Goal: Check status: Check status

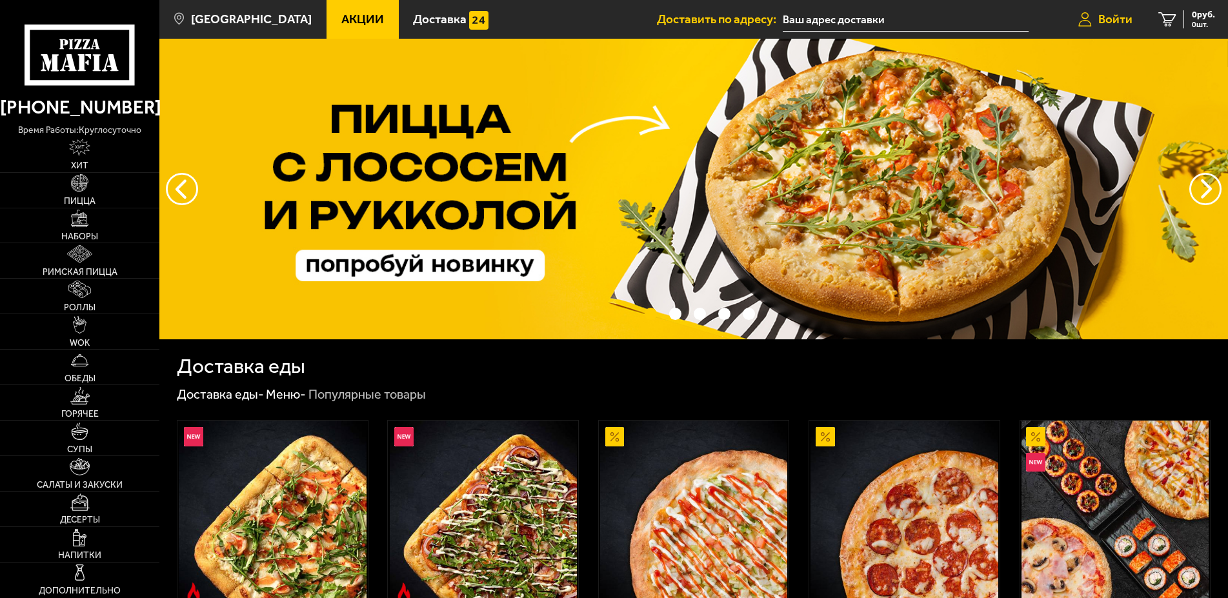
type input "13-я линия [GEOGRAPHIC_DATA], 78Г"
click at [1092, 18] on link "Войти" at bounding box center [1105, 19] width 80 height 39
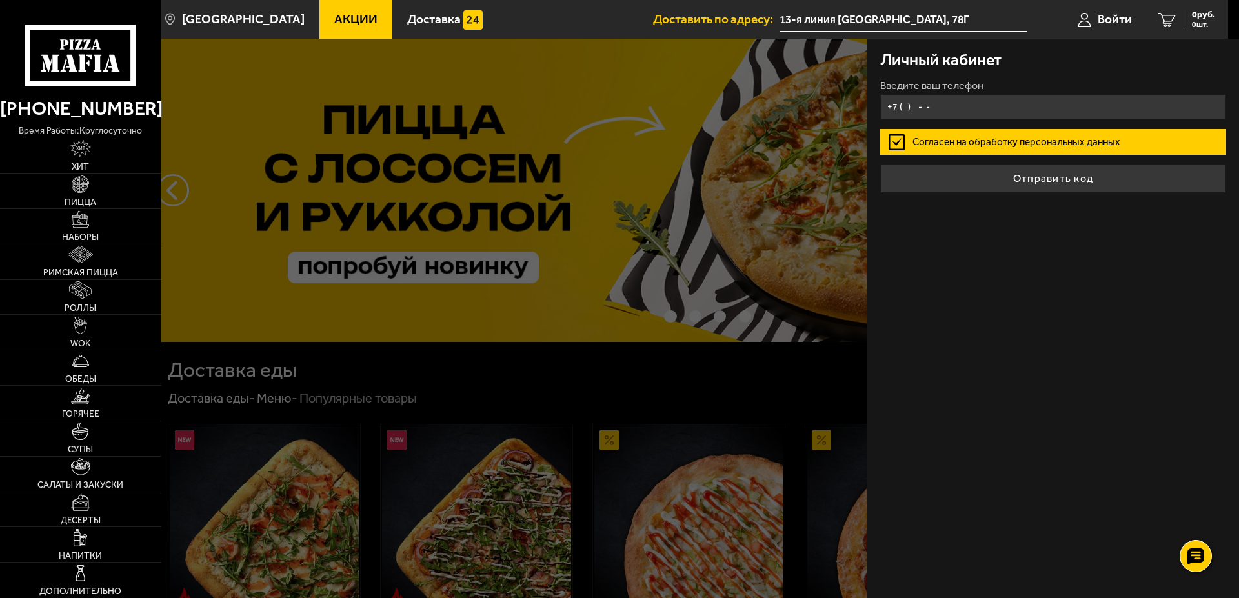
click at [970, 103] on input "+7 ( ) - -" at bounding box center [1053, 106] width 346 height 25
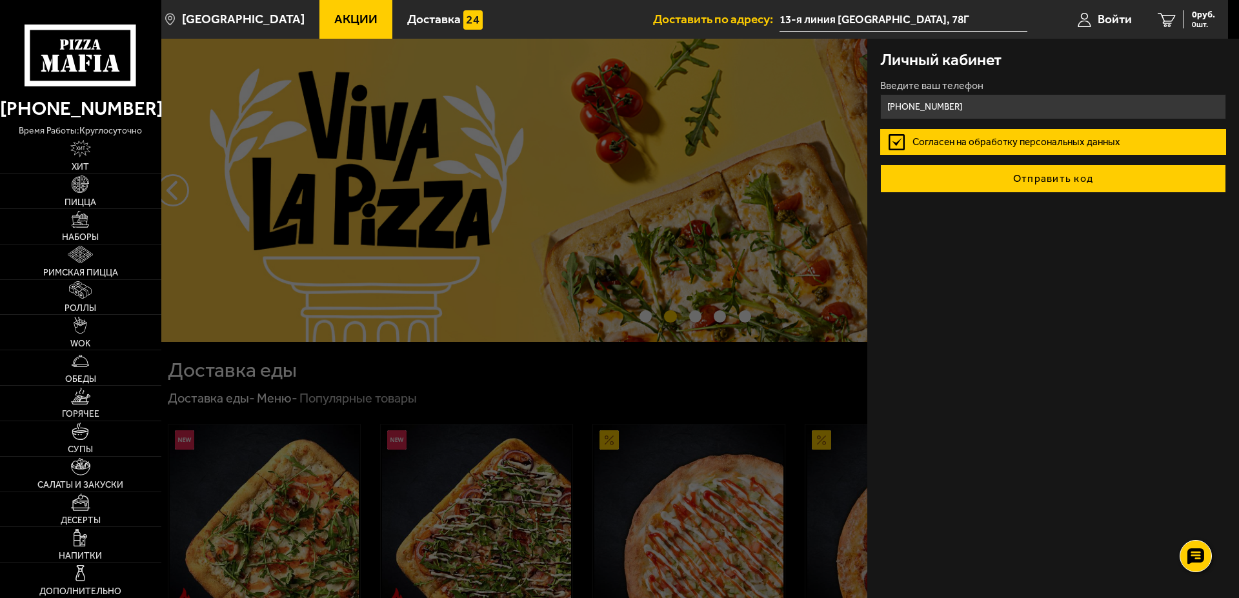
type input "[PHONE_NUMBER]"
click at [1063, 179] on button "Отправить код" at bounding box center [1053, 179] width 346 height 28
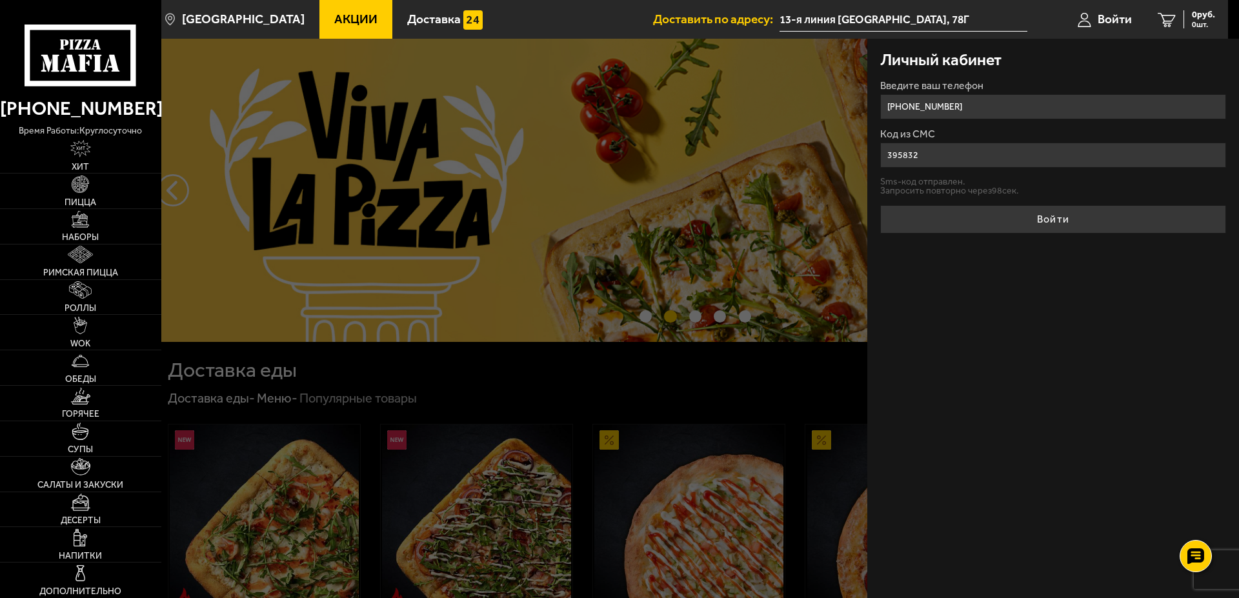
type input "395832"
click at [880, 205] on button "Войти" at bounding box center [1053, 219] width 346 height 28
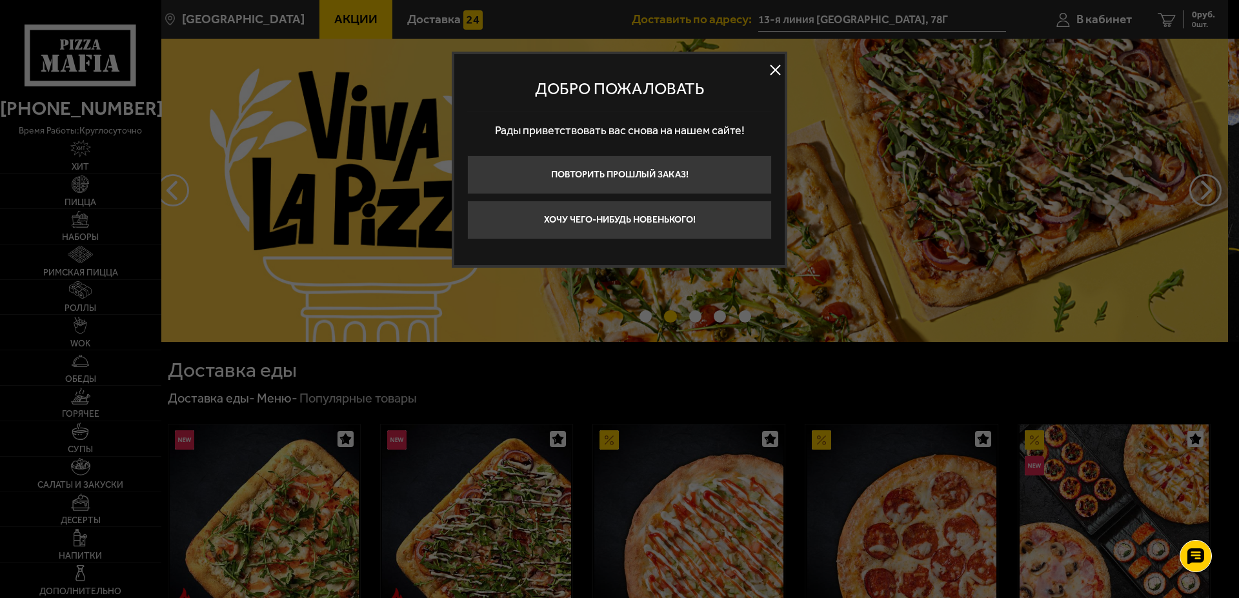
click at [770, 68] on button at bounding box center [774, 70] width 19 height 19
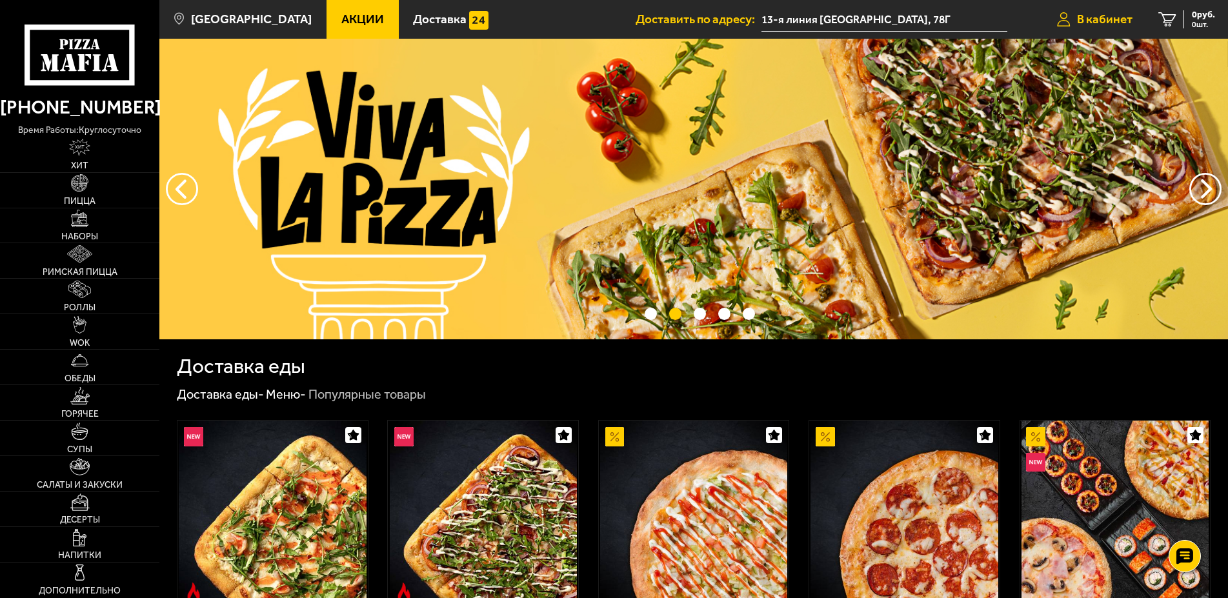
click at [1085, 17] on span "В кабинет" at bounding box center [1104, 19] width 55 height 12
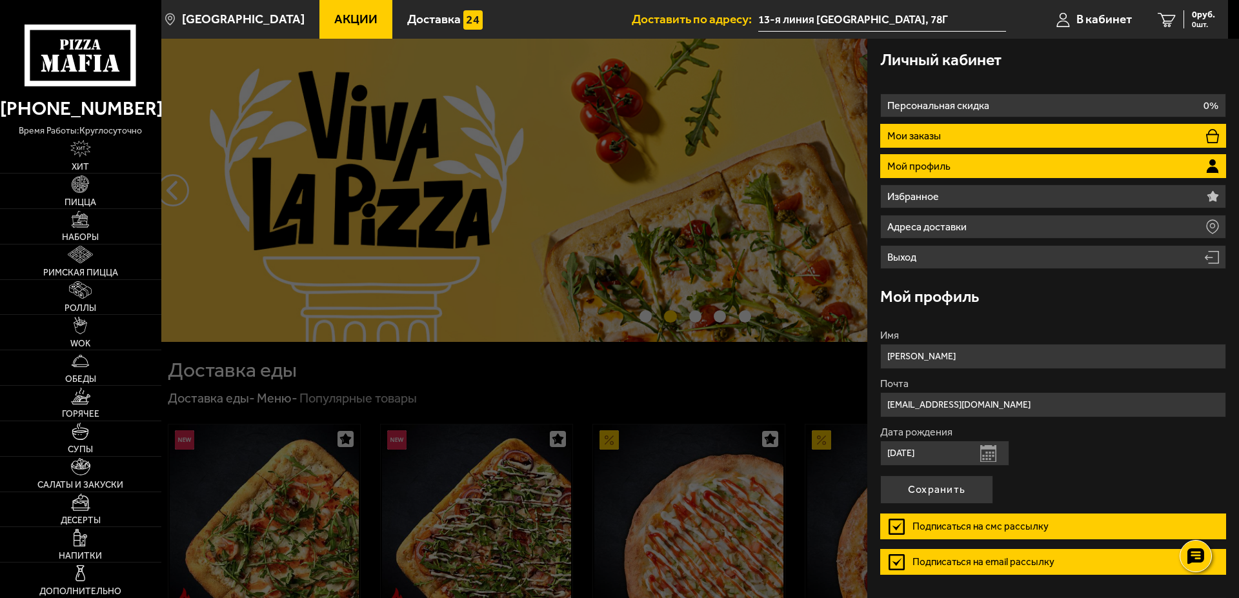
click at [917, 143] on li "Мои заказы" at bounding box center [1053, 136] width 346 height 24
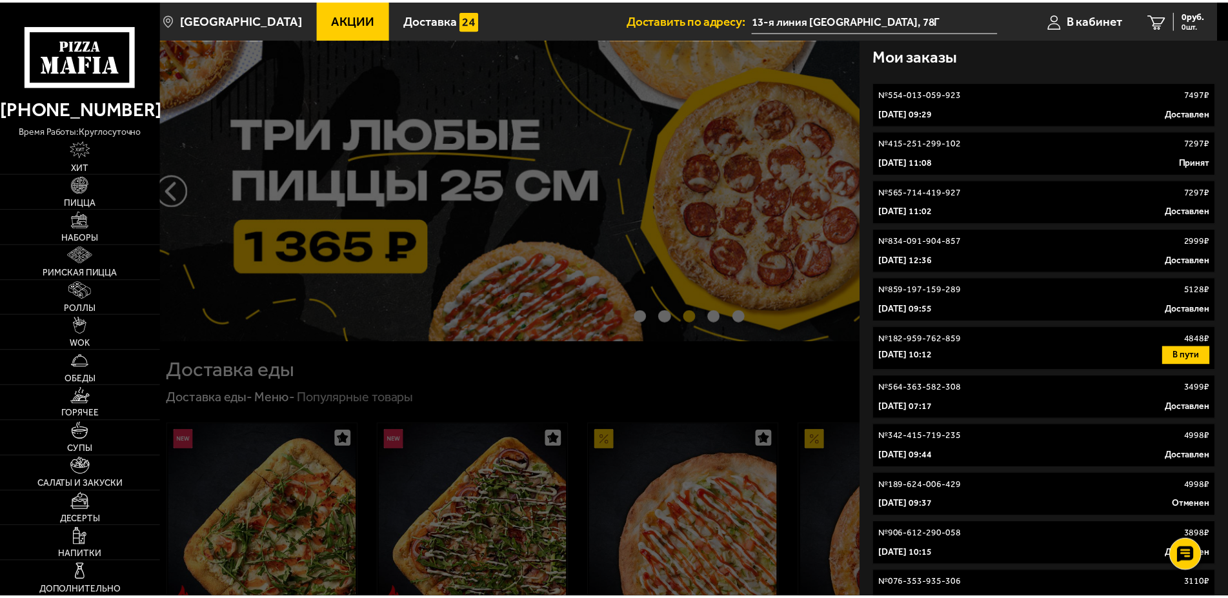
scroll to position [264, 0]
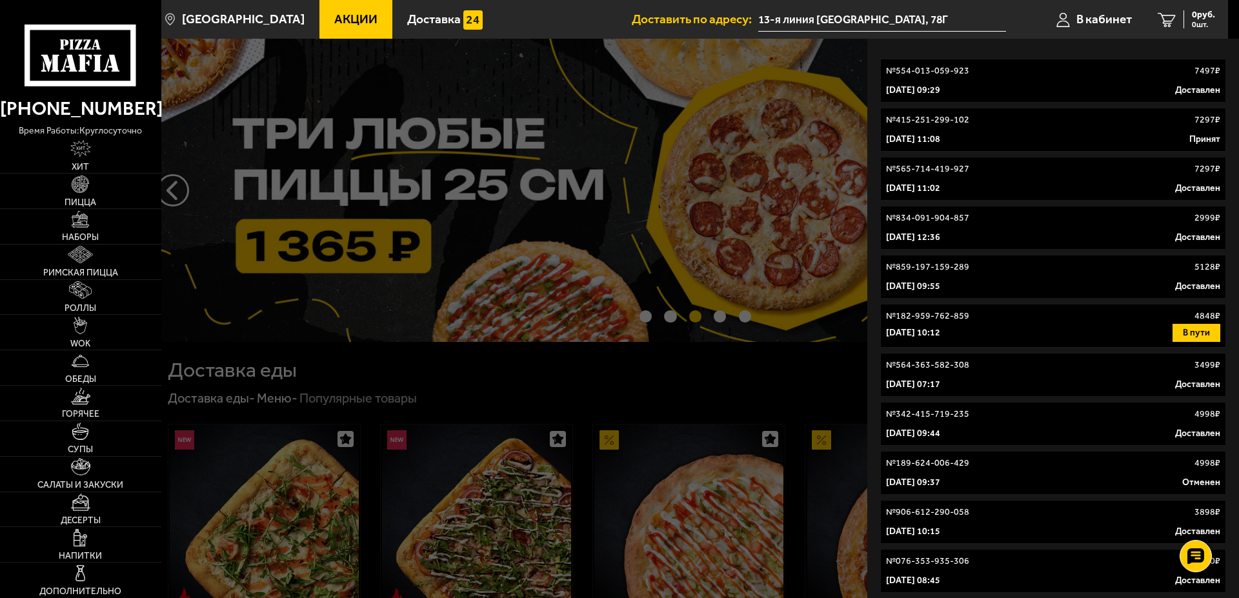
click at [940, 378] on p "[DATE] 07:17" at bounding box center [913, 384] width 54 height 13
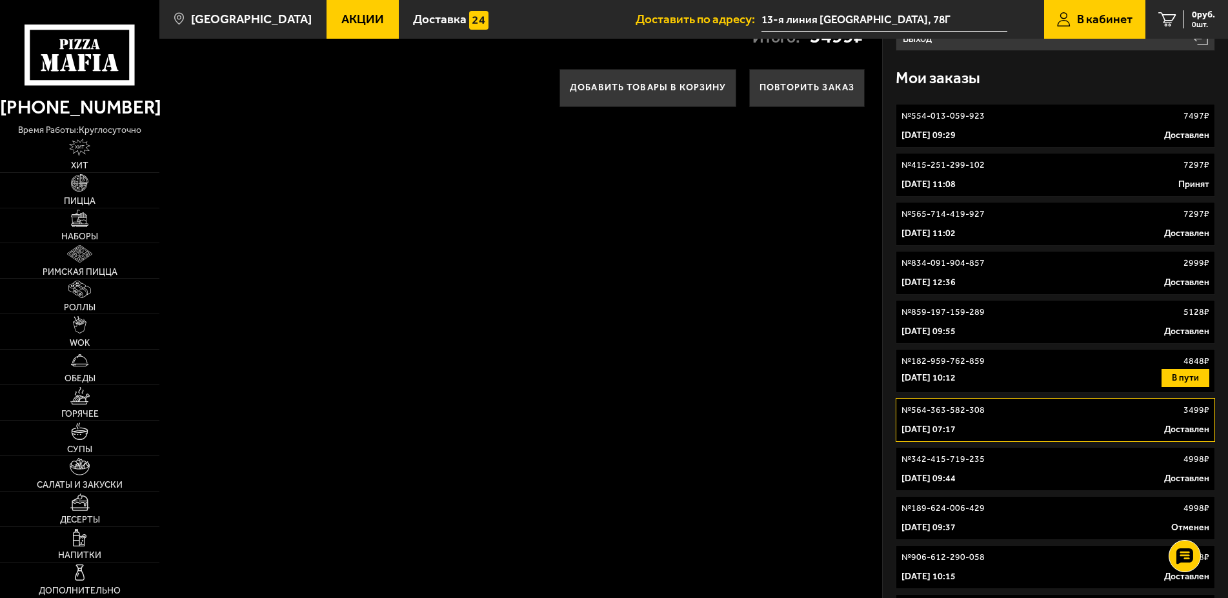
scroll to position [329, 0]
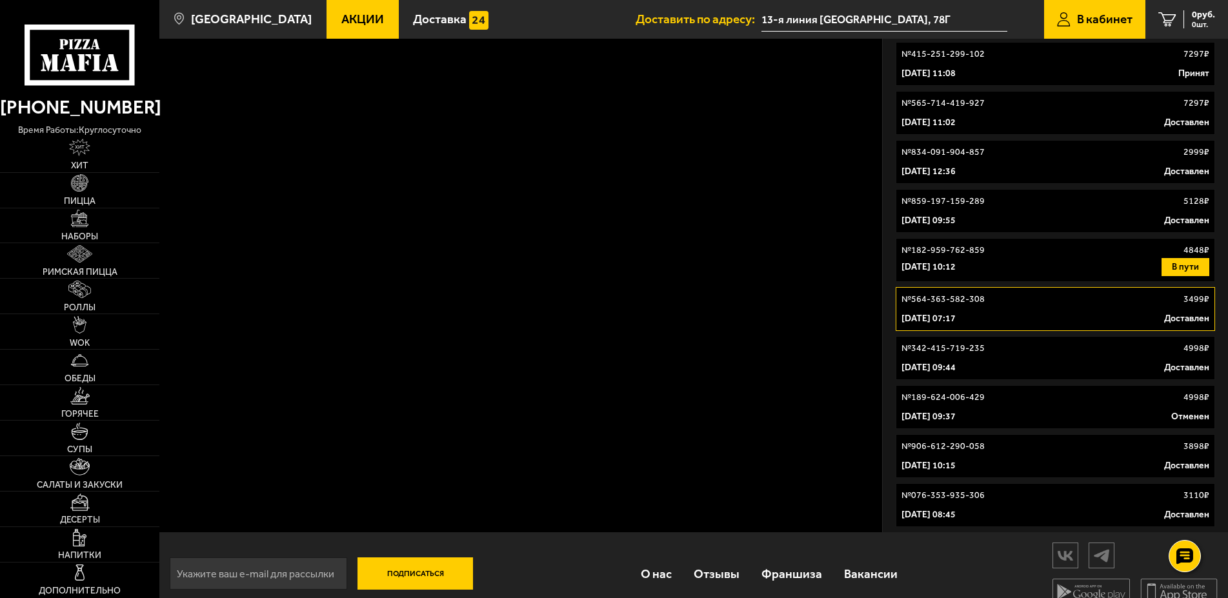
click at [968, 505] on link "№ 076-353-935-306 3110 ₽ [DATE] 08:45 Доставлен" at bounding box center [1056, 505] width 320 height 44
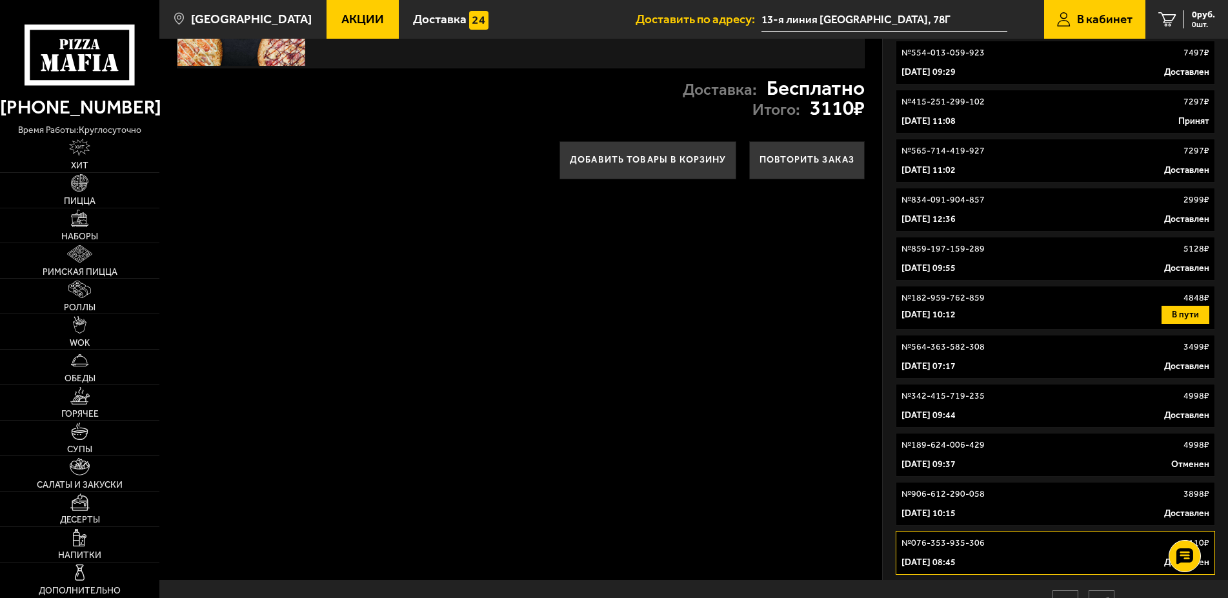
scroll to position [215, 0]
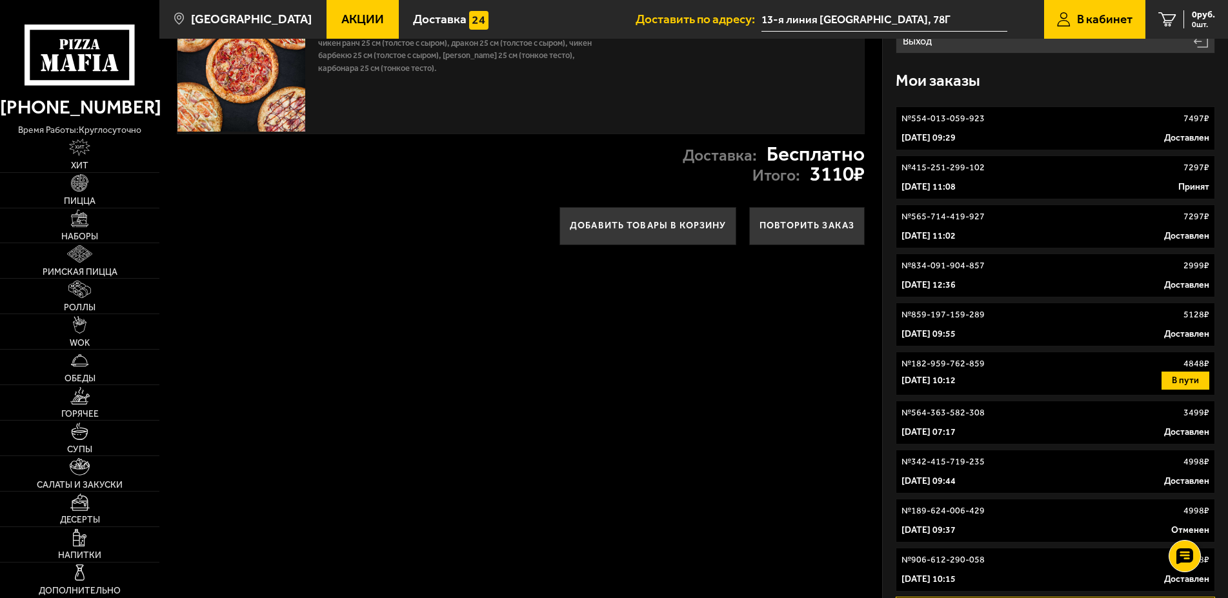
click at [1019, 434] on div "[DATE] 07:17 Доставлен" at bounding box center [1055, 432] width 308 height 13
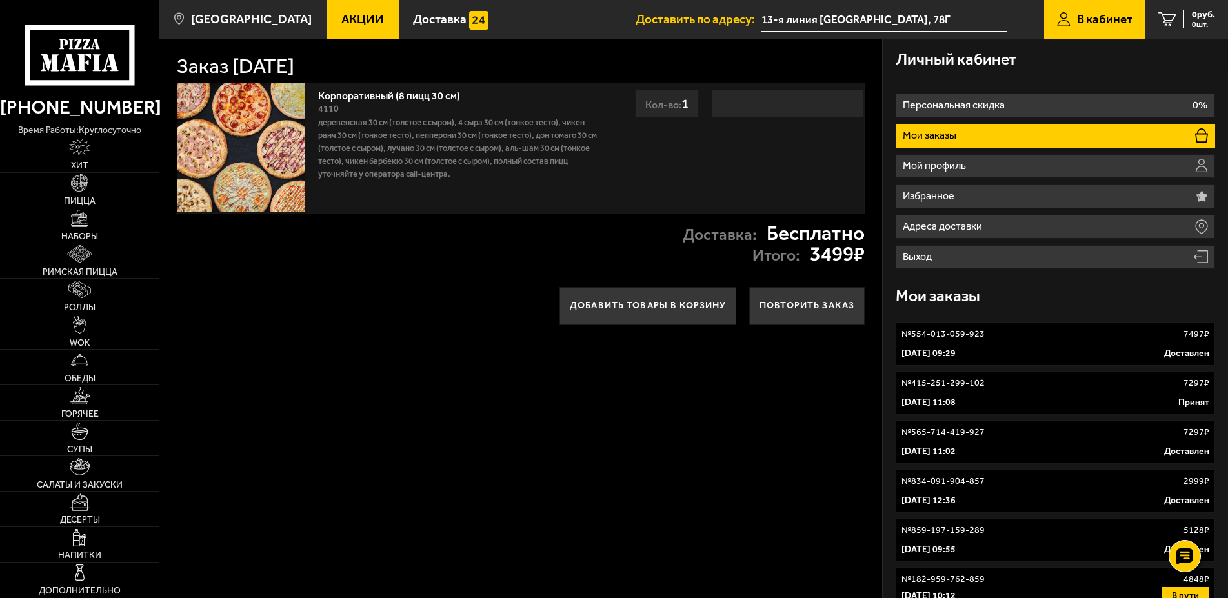
click at [1013, 341] on link "№ 554-013-059-923 7497 ₽ [DATE] 09:29 Доставлен" at bounding box center [1056, 344] width 320 height 44
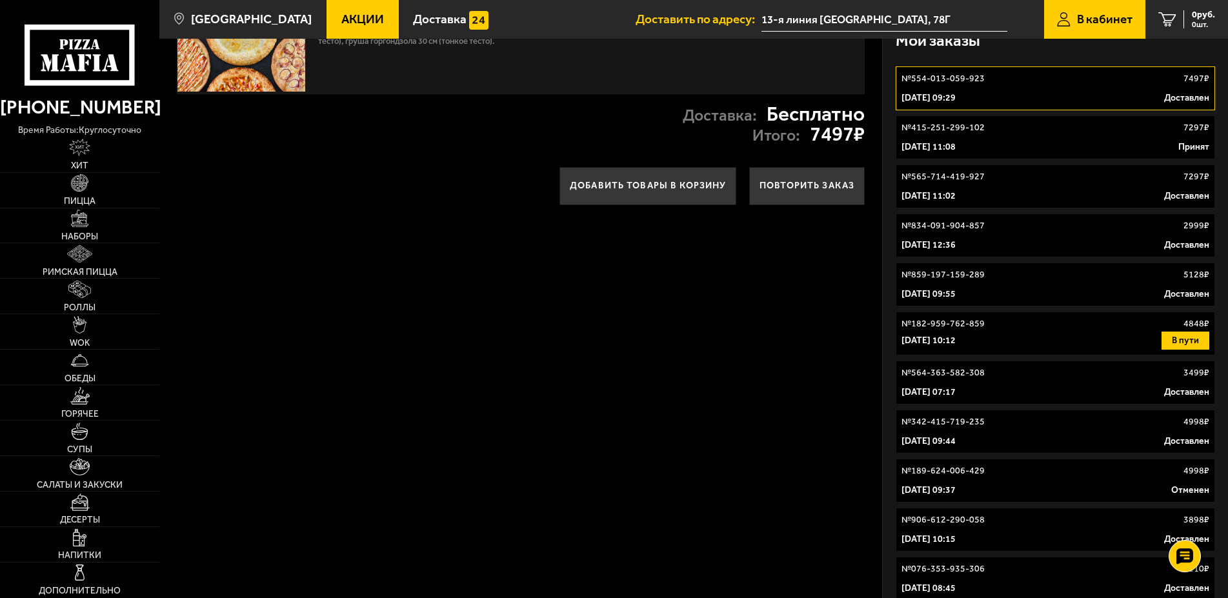
scroll to position [263, 0]
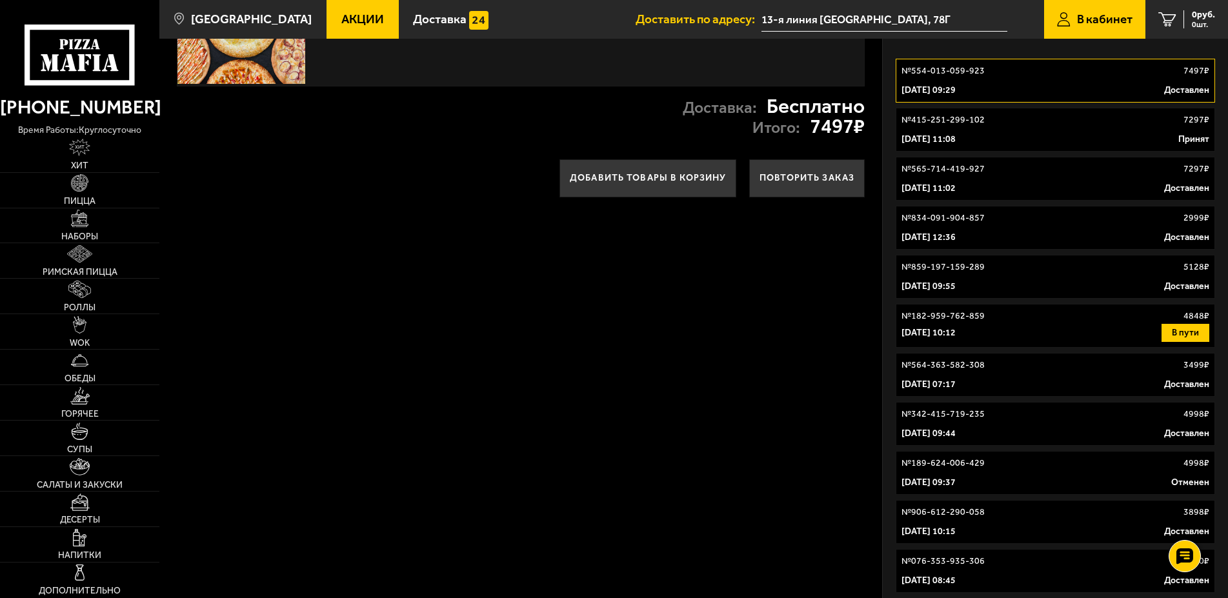
click at [956, 339] on p "[DATE] 10:12" at bounding box center [928, 332] width 54 height 13
